Goal: Find specific page/section: Find specific page/section

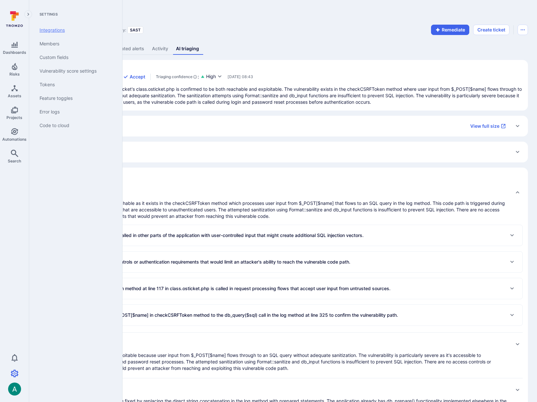
click at [82, 28] on link "Integrations" at bounding box center [74, 30] width 80 height 14
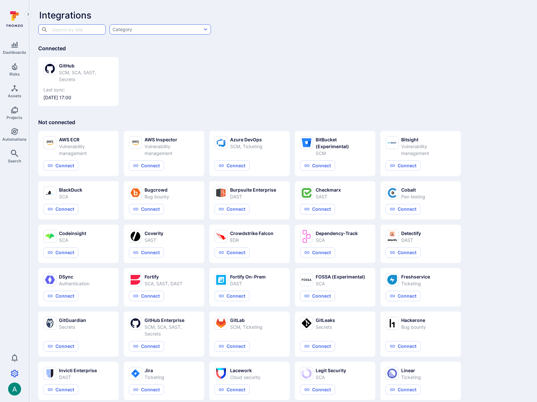
click at [190, 31] on button "Category" at bounding box center [159, 29] width 101 height 10
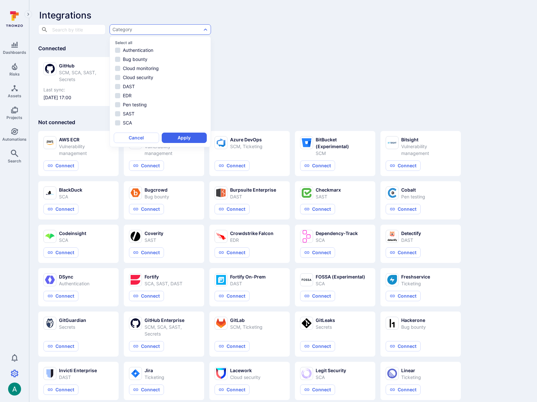
click at [255, 36] on div at bounding box center [268, 201] width 537 height 402
